Goal: Information Seeking & Learning: Learn about a topic

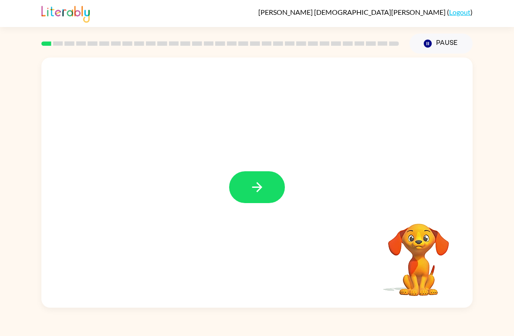
click at [258, 193] on icon "button" at bounding box center [257, 187] width 15 height 15
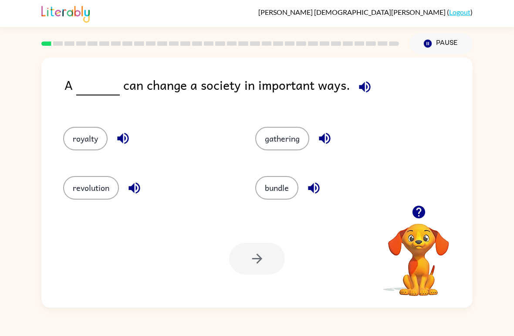
click at [87, 193] on button "revolution" at bounding box center [91, 188] width 56 height 24
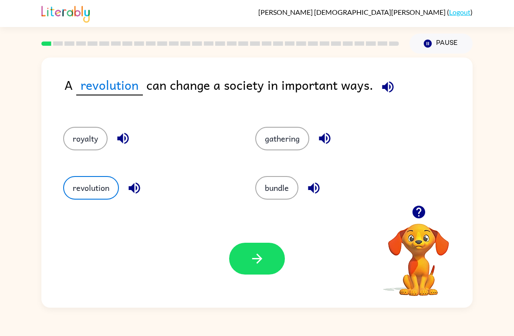
click at [265, 268] on button "button" at bounding box center [257, 259] width 56 height 32
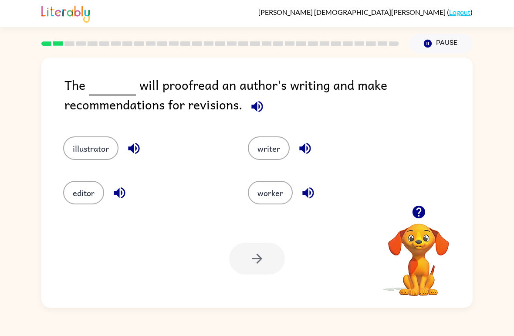
click at [71, 195] on button "editor" at bounding box center [83, 193] width 41 height 24
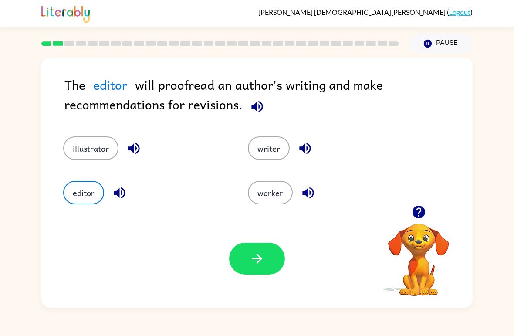
click at [271, 275] on button "button" at bounding box center [257, 259] width 56 height 32
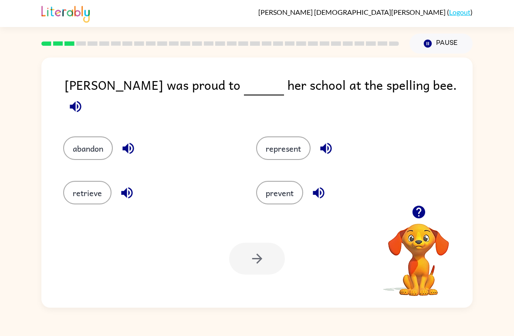
click at [282, 136] on button "represent" at bounding box center [283, 148] width 54 height 24
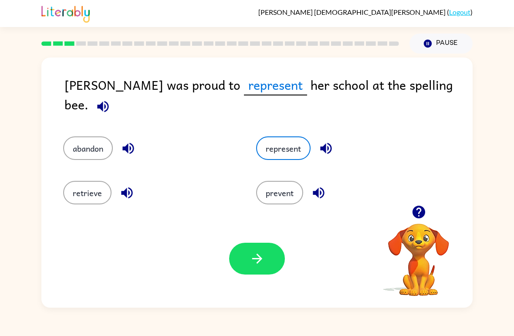
click at [257, 280] on div "Your browser must support playing .mp4 files to use Literably. Please try using…" at bounding box center [256, 259] width 431 height 98
click at [260, 264] on icon "button" at bounding box center [257, 258] width 15 height 15
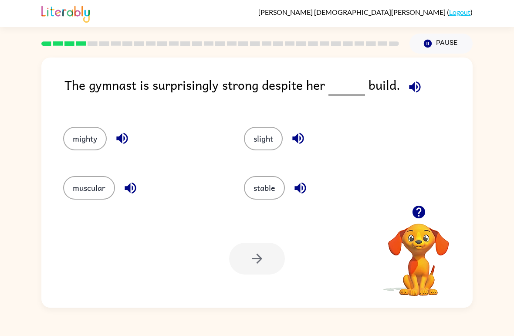
click at [266, 142] on button "slight" at bounding box center [263, 139] width 39 height 24
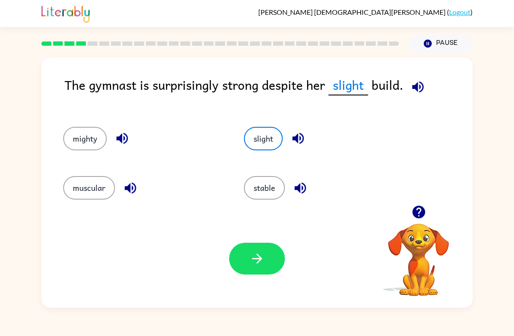
click at [266, 263] on button "button" at bounding box center [257, 259] width 56 height 32
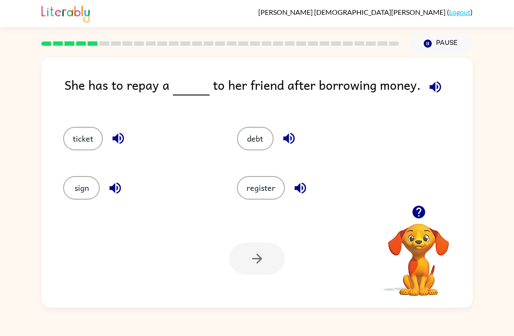
click at [248, 144] on button "debt" at bounding box center [255, 139] width 37 height 24
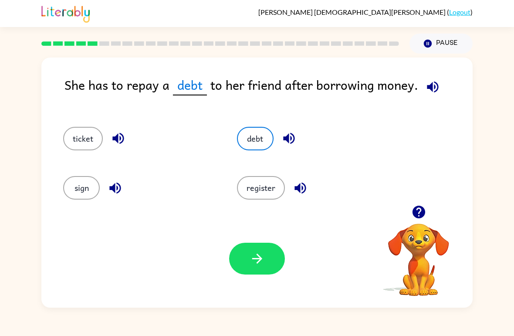
click at [261, 256] on icon "button" at bounding box center [257, 258] width 15 height 15
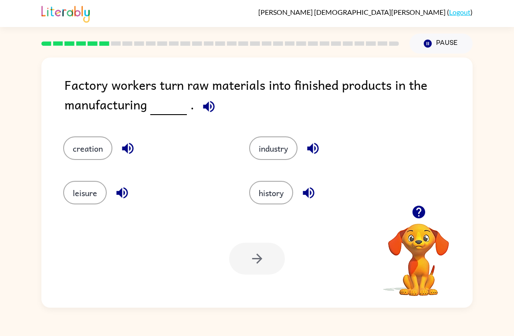
click at [264, 146] on button "industry" at bounding box center [273, 148] width 48 height 24
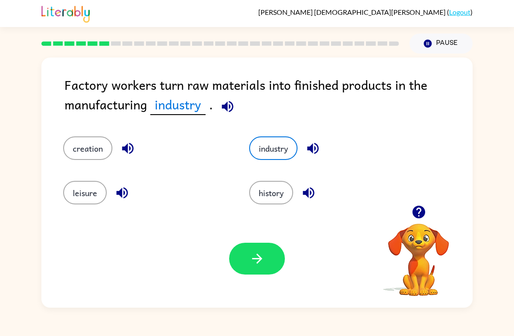
click at [252, 258] on icon "button" at bounding box center [257, 258] width 15 height 15
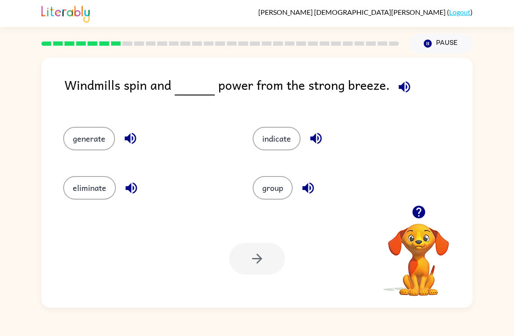
click at [95, 134] on button "generate" at bounding box center [89, 139] width 52 height 24
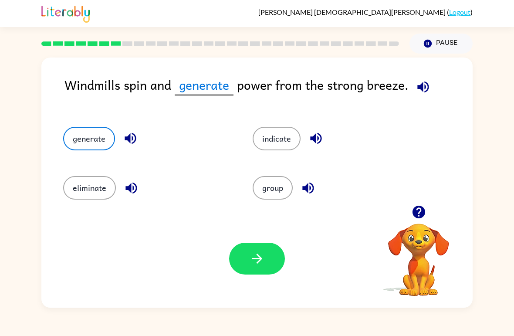
click at [251, 265] on icon "button" at bounding box center [257, 258] width 15 height 15
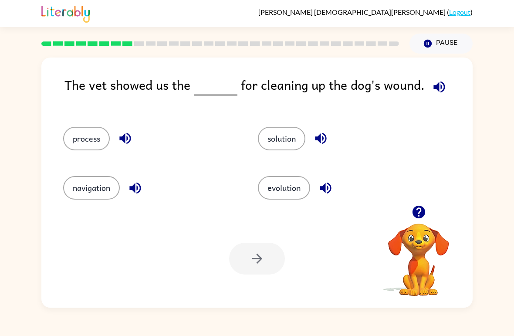
click at [279, 148] on button "solution" at bounding box center [281, 139] width 47 height 24
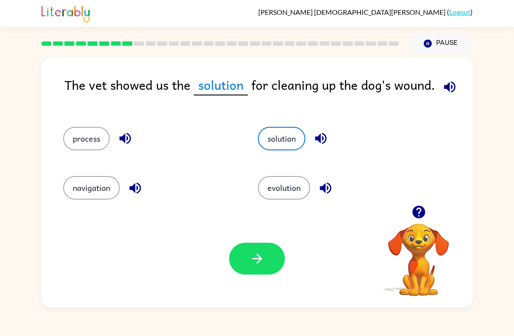
click at [259, 252] on icon "button" at bounding box center [257, 258] width 15 height 15
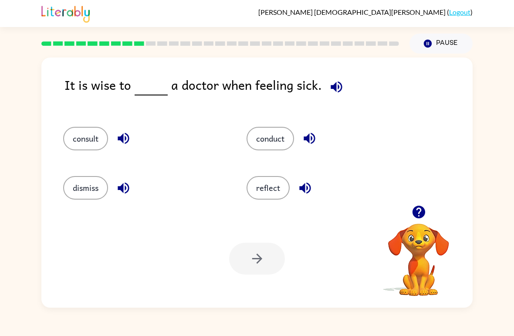
click at [73, 139] on button "consult" at bounding box center [85, 139] width 45 height 24
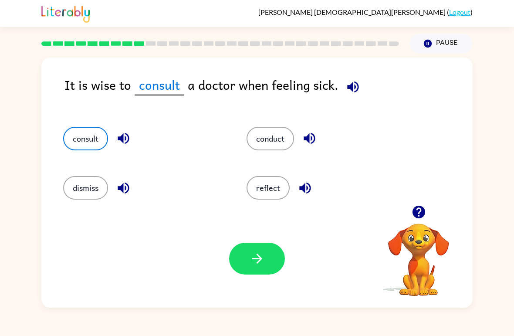
click at [261, 260] on icon "button" at bounding box center [257, 259] width 10 height 10
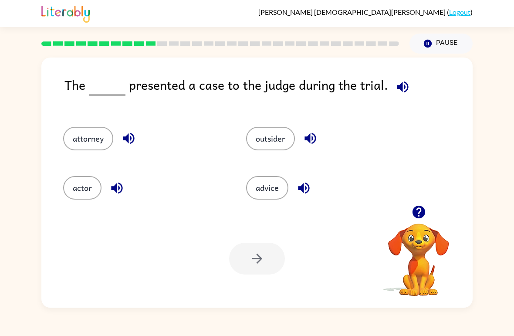
click at [251, 199] on div "advice" at bounding box center [327, 188] width 163 height 24
click at [279, 132] on button "outsider" at bounding box center [270, 139] width 49 height 24
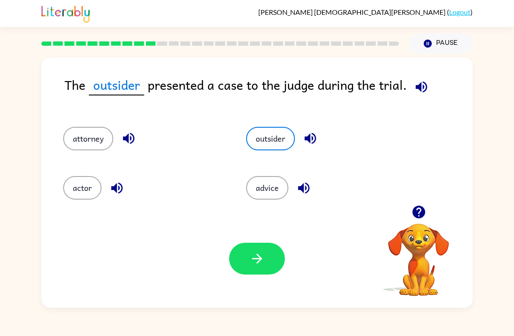
click at [91, 140] on button "attorney" at bounding box center [88, 139] width 50 height 24
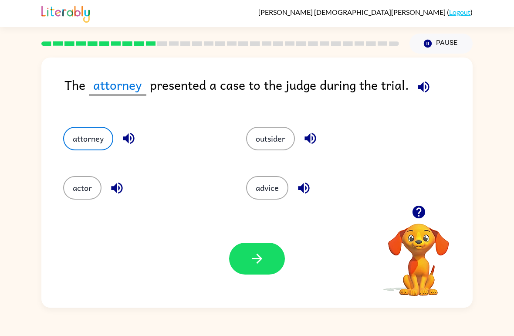
click at [272, 261] on button "button" at bounding box center [257, 259] width 56 height 32
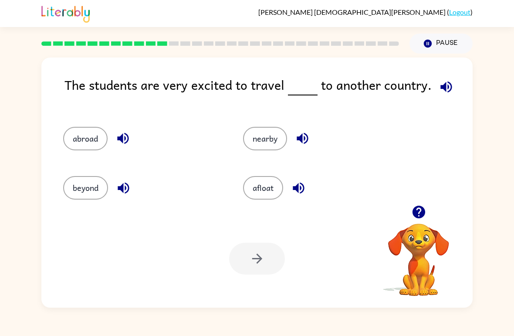
click at [258, 139] on button "nearby" at bounding box center [265, 139] width 44 height 24
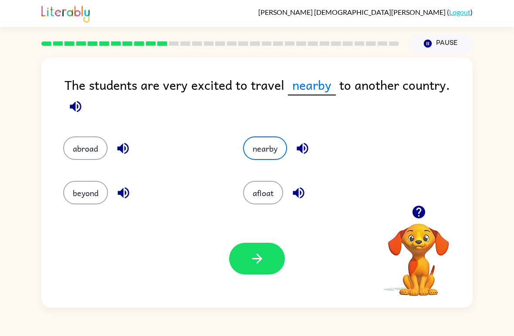
click at [265, 200] on button "afloat" at bounding box center [263, 193] width 40 height 24
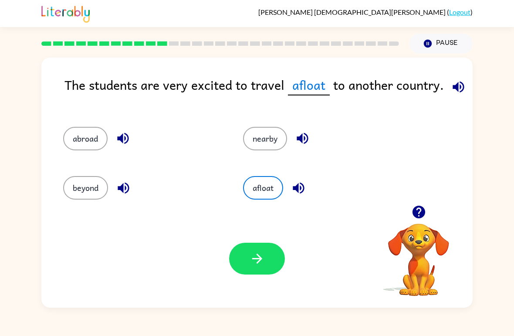
click at [269, 263] on button "button" at bounding box center [257, 259] width 56 height 32
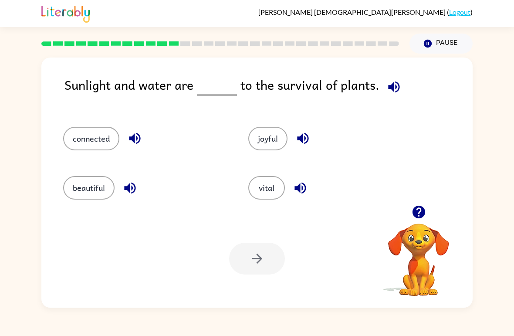
click at [263, 190] on button "vital" at bounding box center [266, 188] width 37 height 24
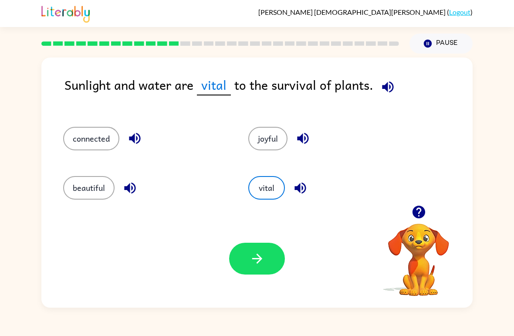
click at [252, 263] on icon "button" at bounding box center [257, 258] width 15 height 15
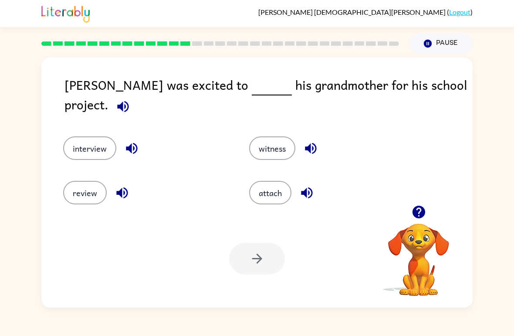
click at [75, 138] on button "interview" at bounding box center [89, 148] width 53 height 24
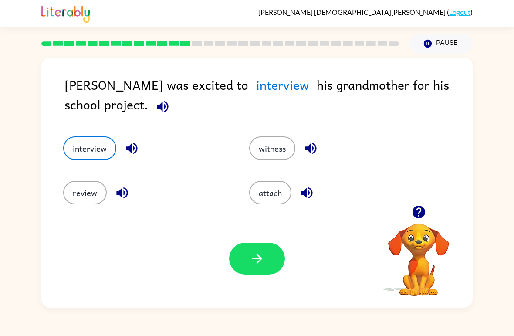
click at [254, 253] on icon "button" at bounding box center [257, 258] width 15 height 15
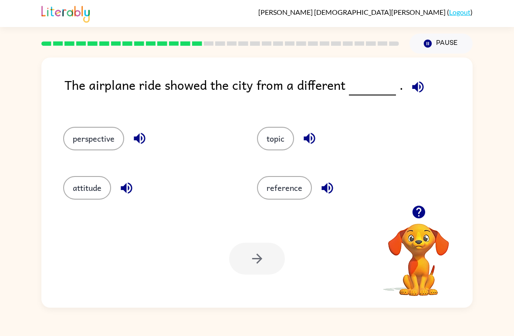
click at [92, 147] on button "perspective" at bounding box center [93, 139] width 61 height 24
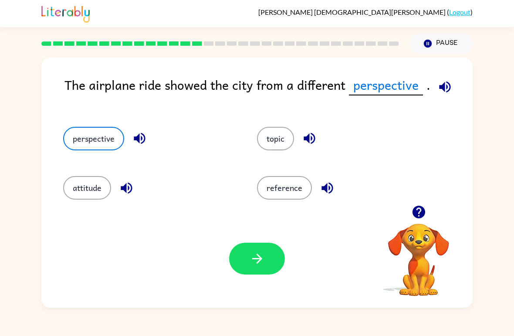
click at [281, 143] on button "topic" at bounding box center [275, 139] width 37 height 24
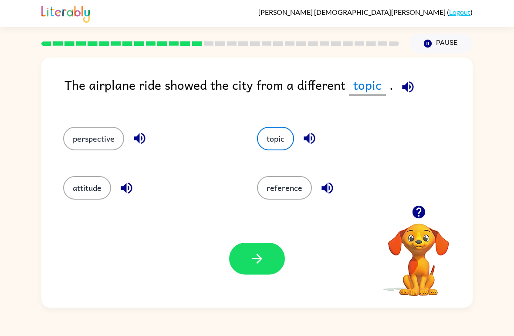
click at [100, 134] on button "perspective" at bounding box center [93, 139] width 61 height 24
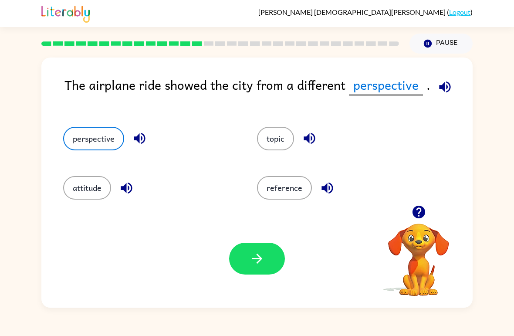
click at [238, 270] on button "button" at bounding box center [257, 259] width 56 height 32
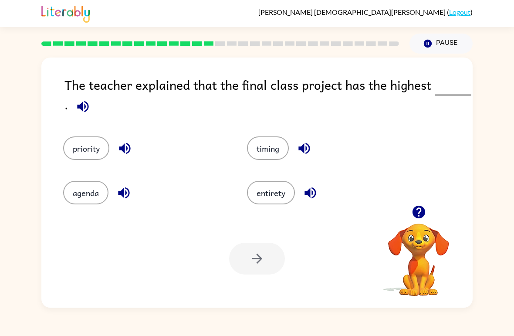
click at [273, 156] on button "timing" at bounding box center [268, 148] width 42 height 24
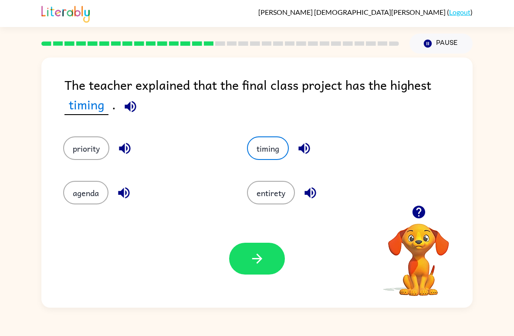
click at [246, 258] on button "button" at bounding box center [257, 259] width 56 height 32
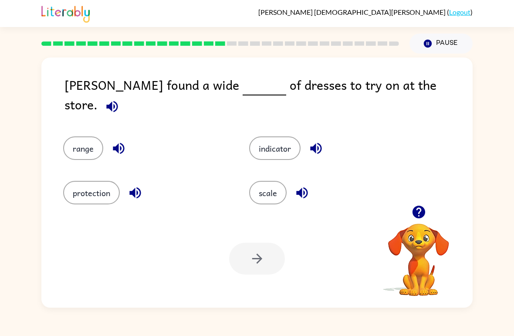
click at [81, 136] on button "range" at bounding box center [83, 148] width 40 height 24
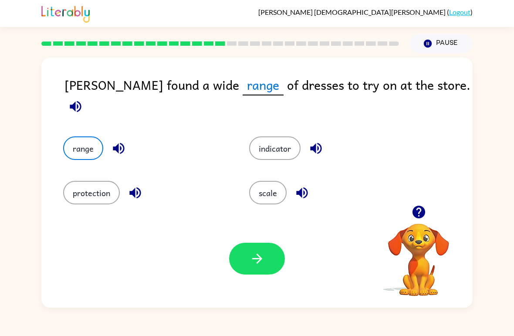
click at [272, 183] on button "scale" at bounding box center [267, 193] width 37 height 24
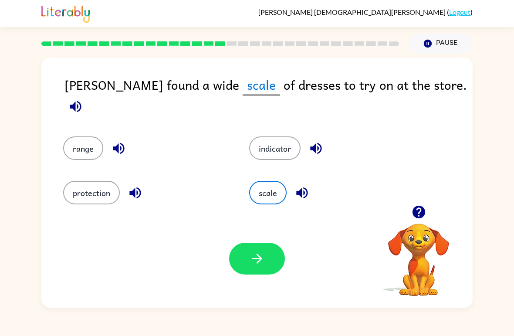
click at [251, 260] on icon "button" at bounding box center [257, 258] width 15 height 15
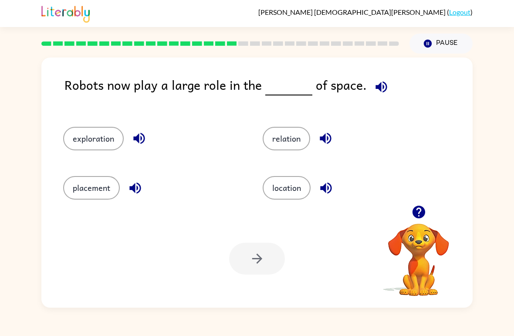
click at [92, 129] on button "exploration" at bounding box center [93, 139] width 61 height 24
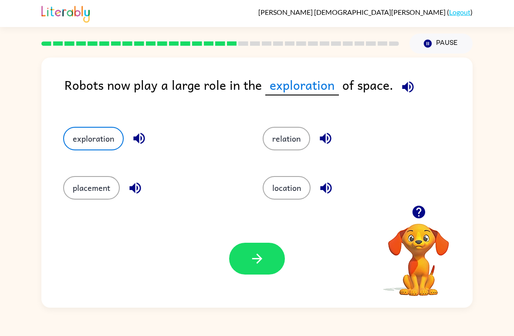
click at [250, 253] on icon "button" at bounding box center [257, 258] width 15 height 15
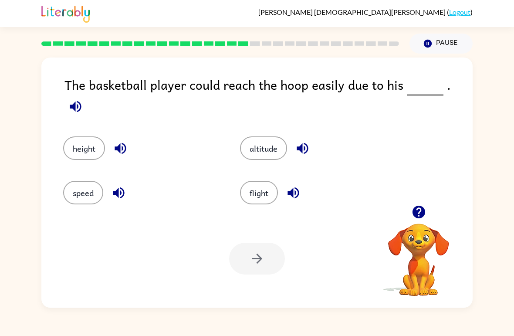
click at [263, 139] on button "altitude" at bounding box center [263, 148] width 47 height 24
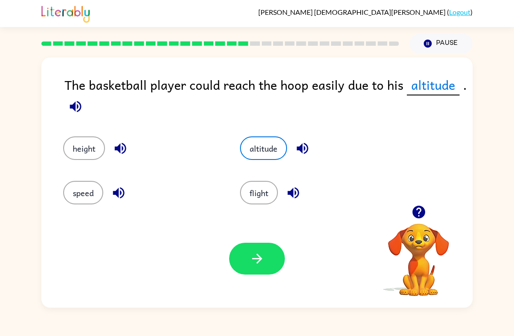
click at [93, 138] on button "height" at bounding box center [84, 148] width 42 height 24
click at [256, 250] on button "button" at bounding box center [257, 259] width 56 height 32
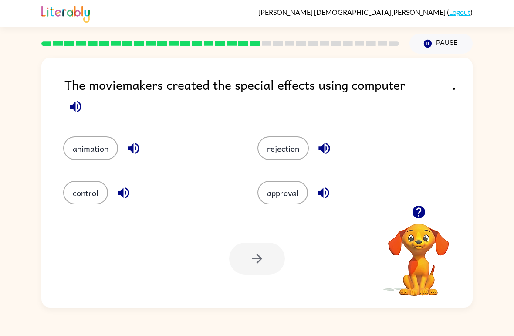
click at [92, 154] on button "animation" at bounding box center [90, 148] width 55 height 24
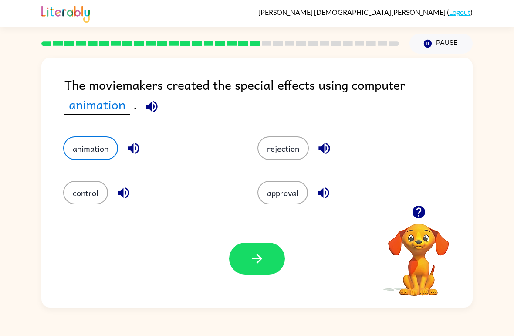
click at [256, 263] on icon "button" at bounding box center [257, 258] width 15 height 15
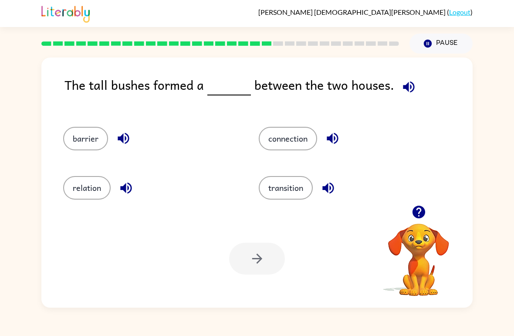
click at [78, 120] on div "barrier" at bounding box center [145, 134] width 196 height 49
click at [88, 121] on div "barrier" at bounding box center [145, 134] width 196 height 49
click at [88, 120] on div "barrier" at bounding box center [145, 134] width 196 height 49
click at [83, 138] on button "barrier" at bounding box center [85, 139] width 45 height 24
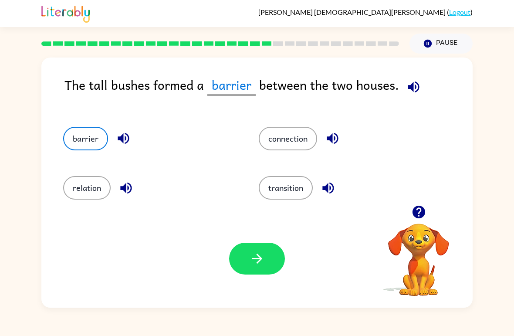
click at [255, 271] on button "button" at bounding box center [257, 259] width 56 height 32
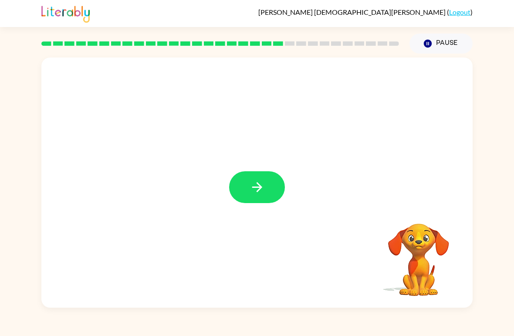
click at [251, 185] on icon "button" at bounding box center [257, 187] width 15 height 15
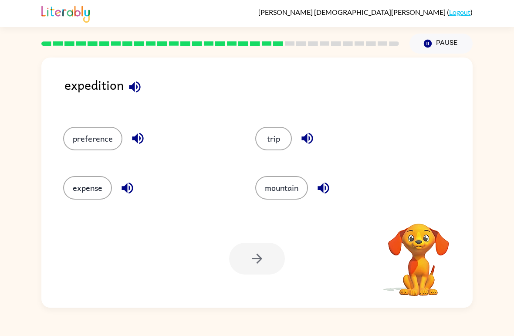
click at [270, 133] on button "trip" at bounding box center [273, 139] width 37 height 24
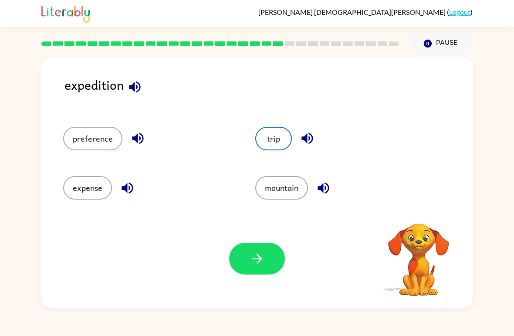
click at [264, 262] on icon "button" at bounding box center [257, 258] width 15 height 15
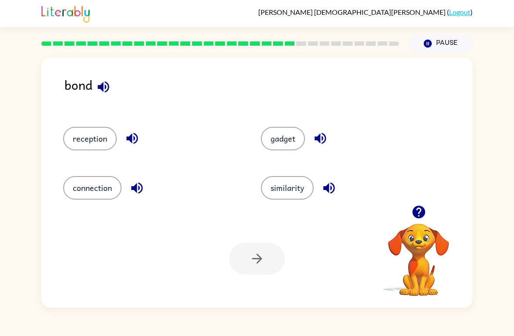
click at [101, 194] on button "connection" at bounding box center [92, 188] width 58 height 24
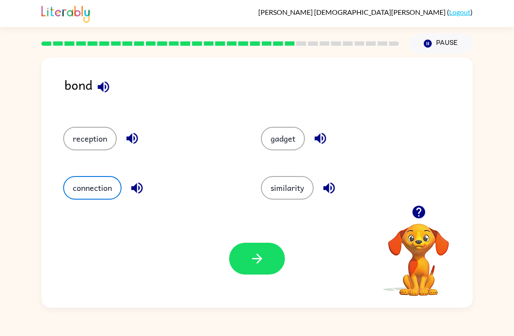
click at [258, 260] on icon "button" at bounding box center [257, 258] width 15 height 15
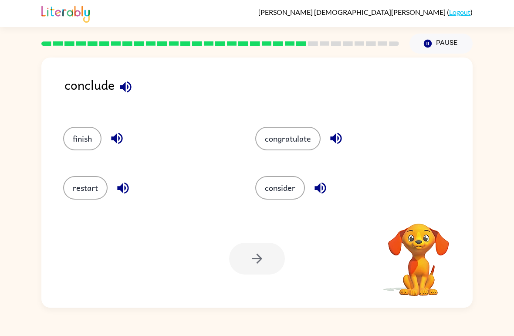
click at [87, 136] on button "finish" at bounding box center [82, 139] width 38 height 24
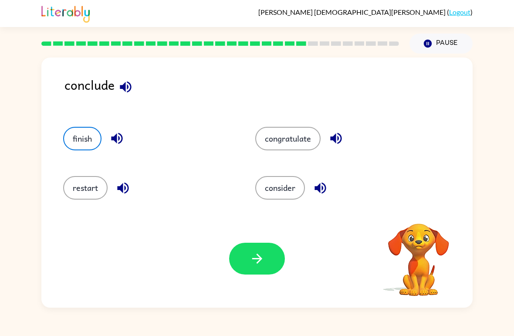
click at [228, 267] on div "Your browser must support playing .mp4 files to use Literably. Please try using…" at bounding box center [256, 259] width 431 height 98
click at [245, 258] on button "button" at bounding box center [257, 259] width 56 height 32
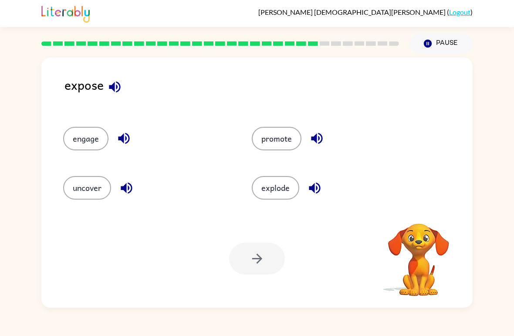
click at [89, 189] on button "uncover" at bounding box center [87, 188] width 48 height 24
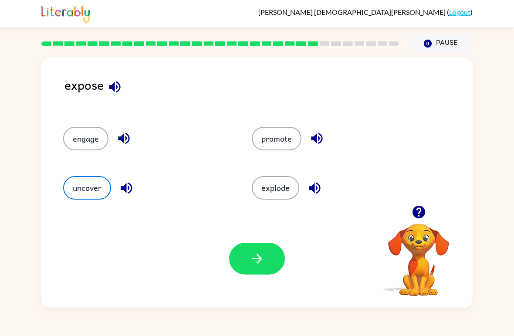
click at [245, 249] on button "button" at bounding box center [257, 259] width 56 height 32
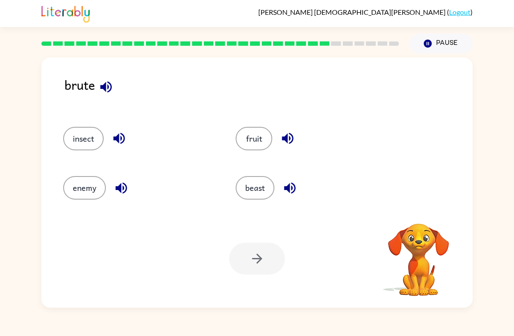
click at [266, 187] on button "beast" at bounding box center [255, 188] width 39 height 24
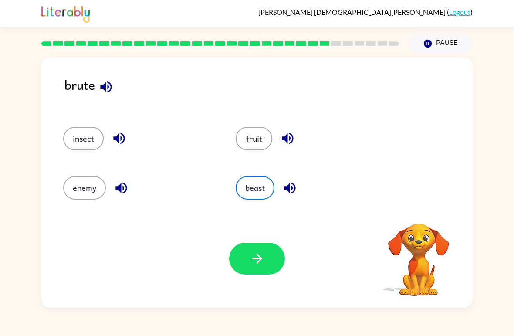
click at [266, 263] on button "button" at bounding box center [257, 259] width 56 height 32
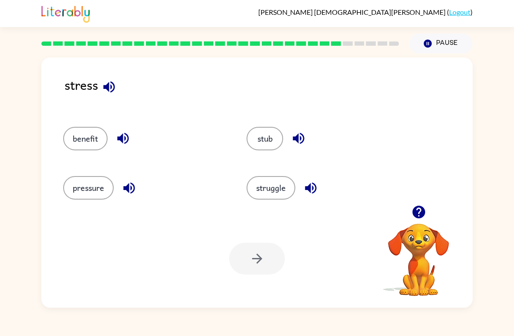
click at [262, 185] on button "struggle" at bounding box center [271, 188] width 49 height 24
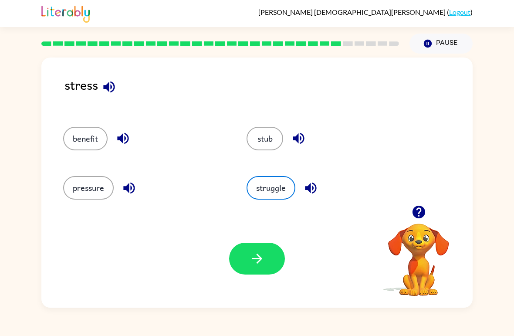
click at [95, 175] on div "pressure" at bounding box center [138, 183] width 183 height 49
click at [84, 198] on button "pressure" at bounding box center [88, 188] width 51 height 24
click at [263, 259] on icon "button" at bounding box center [257, 258] width 15 height 15
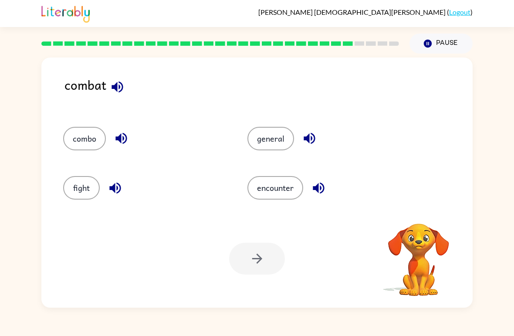
click at [69, 193] on button "fight" at bounding box center [81, 188] width 37 height 24
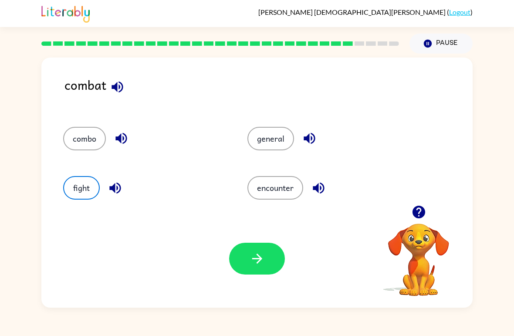
click at [255, 260] on icon "button" at bounding box center [257, 258] width 15 height 15
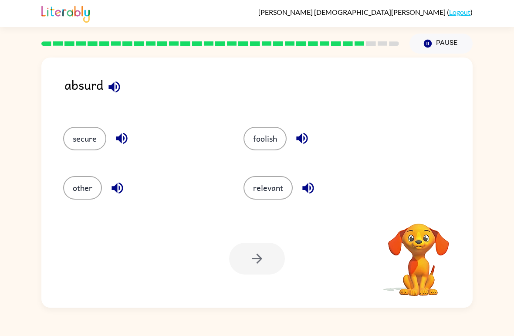
click at [272, 150] on button "foolish" at bounding box center [265, 139] width 43 height 24
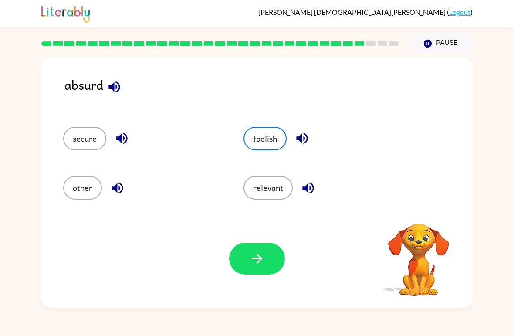
click at [251, 256] on icon "button" at bounding box center [257, 258] width 15 height 15
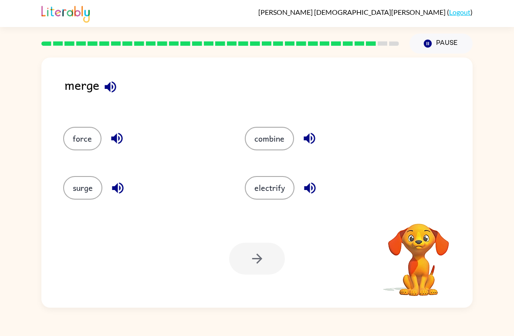
click at [275, 132] on button "combine" at bounding box center [269, 139] width 49 height 24
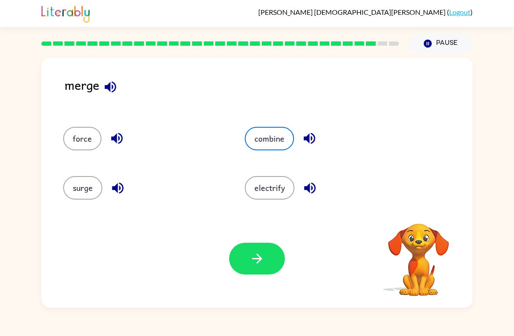
click at [257, 263] on icon "button" at bounding box center [257, 259] width 10 height 10
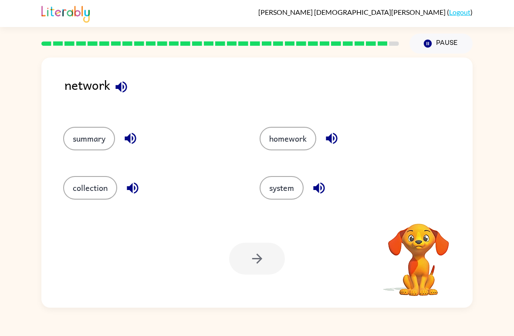
click at [282, 189] on button "system" at bounding box center [282, 188] width 44 height 24
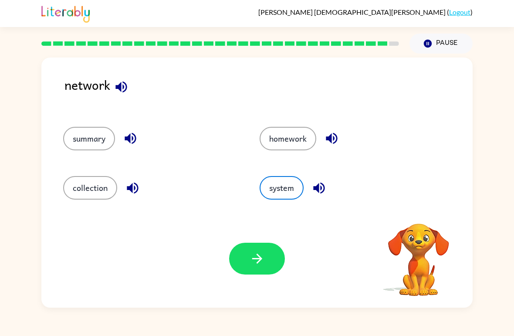
click at [244, 264] on button "button" at bounding box center [257, 259] width 56 height 32
